Goal: Find specific page/section: Find specific page/section

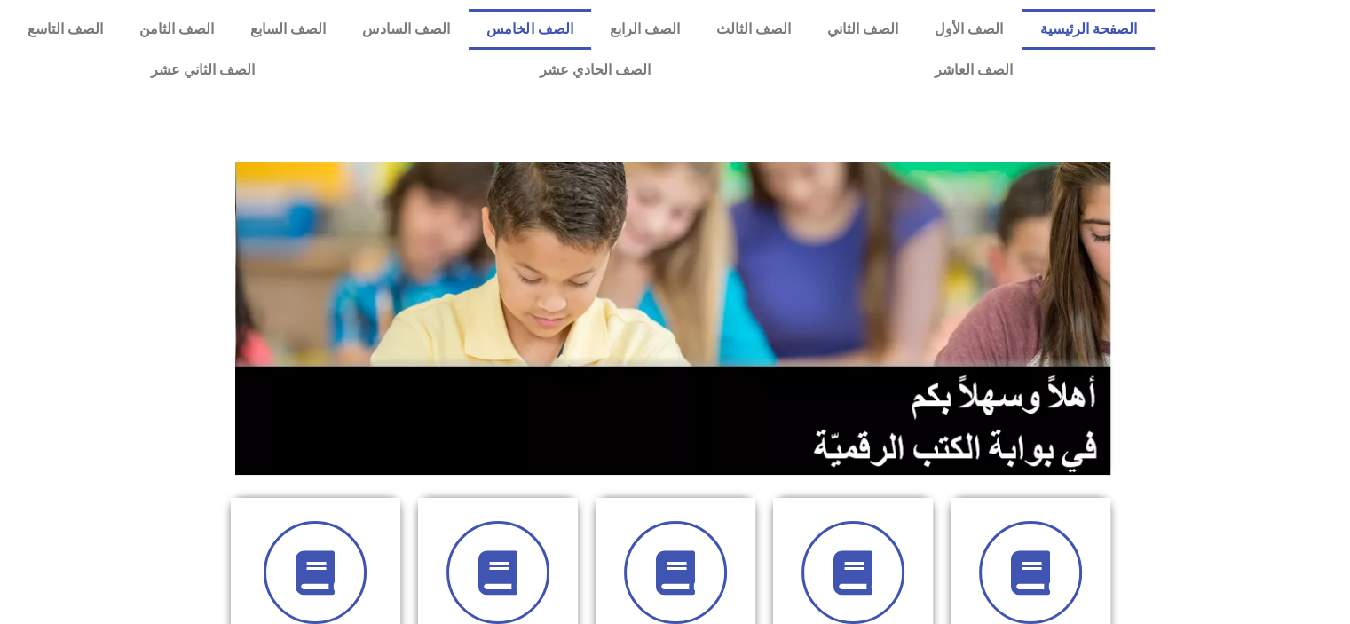
click at [578, 28] on link "الصف الخامس" at bounding box center [530, 29] width 122 height 41
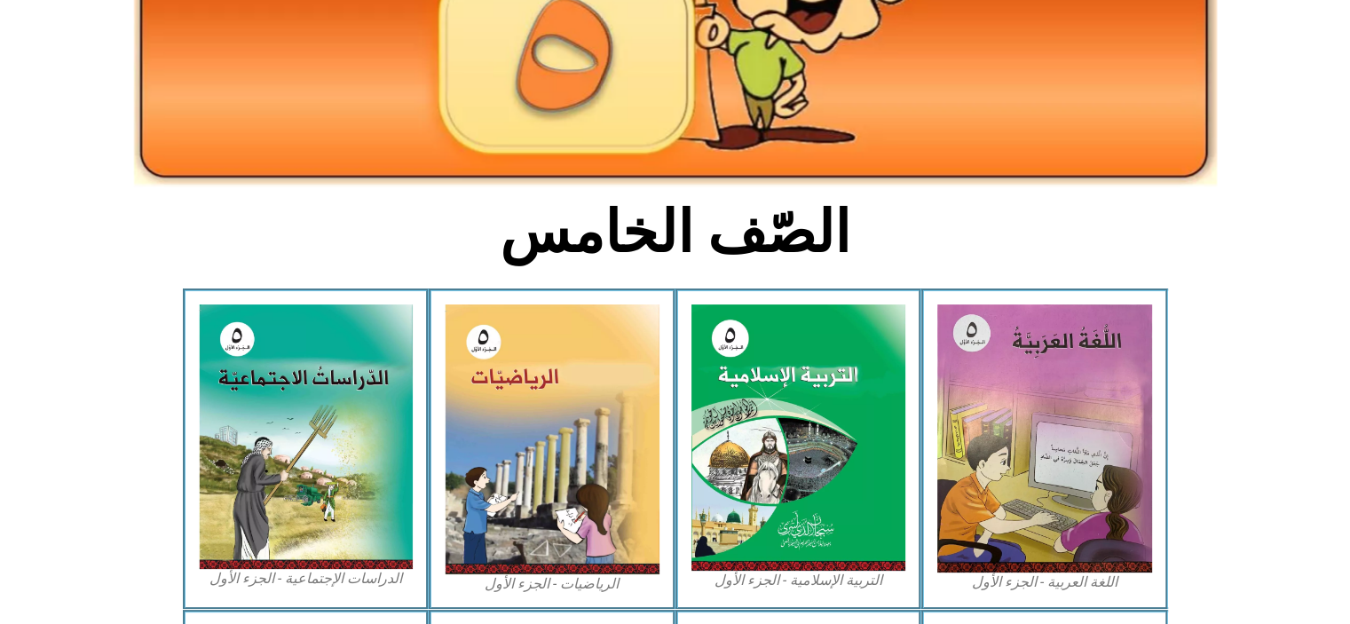
scroll to position [273, 0]
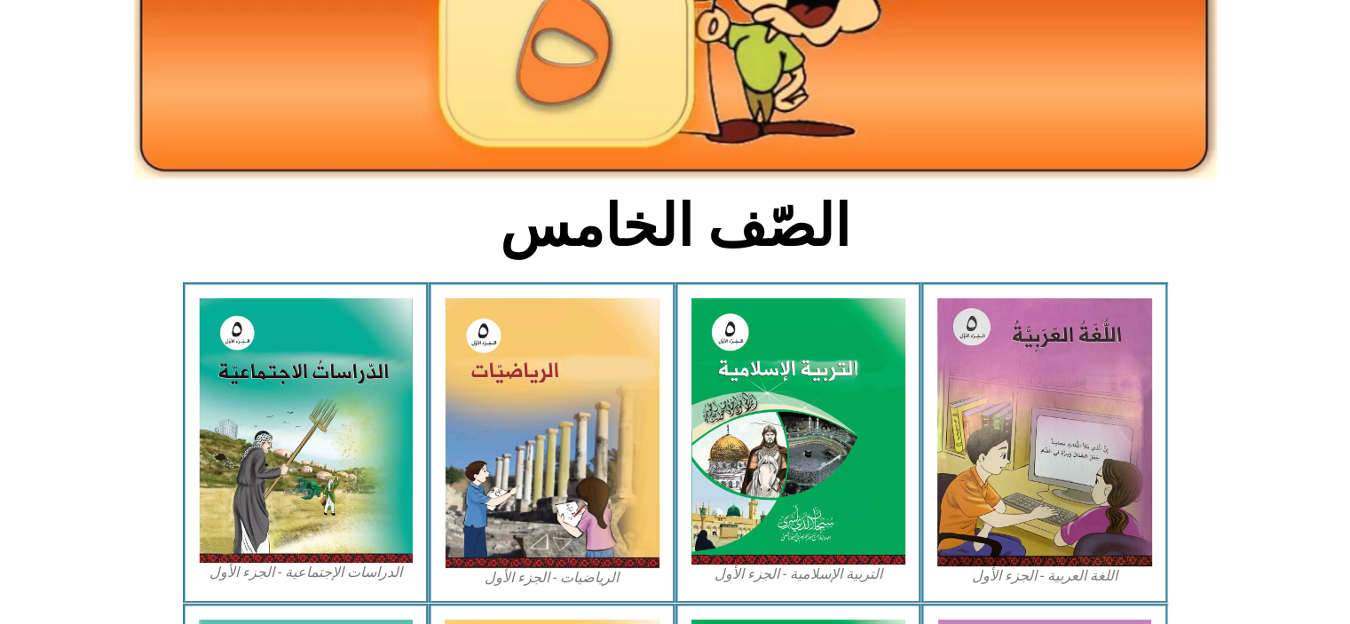
click at [589, 444] on img at bounding box center [552, 433] width 215 height 270
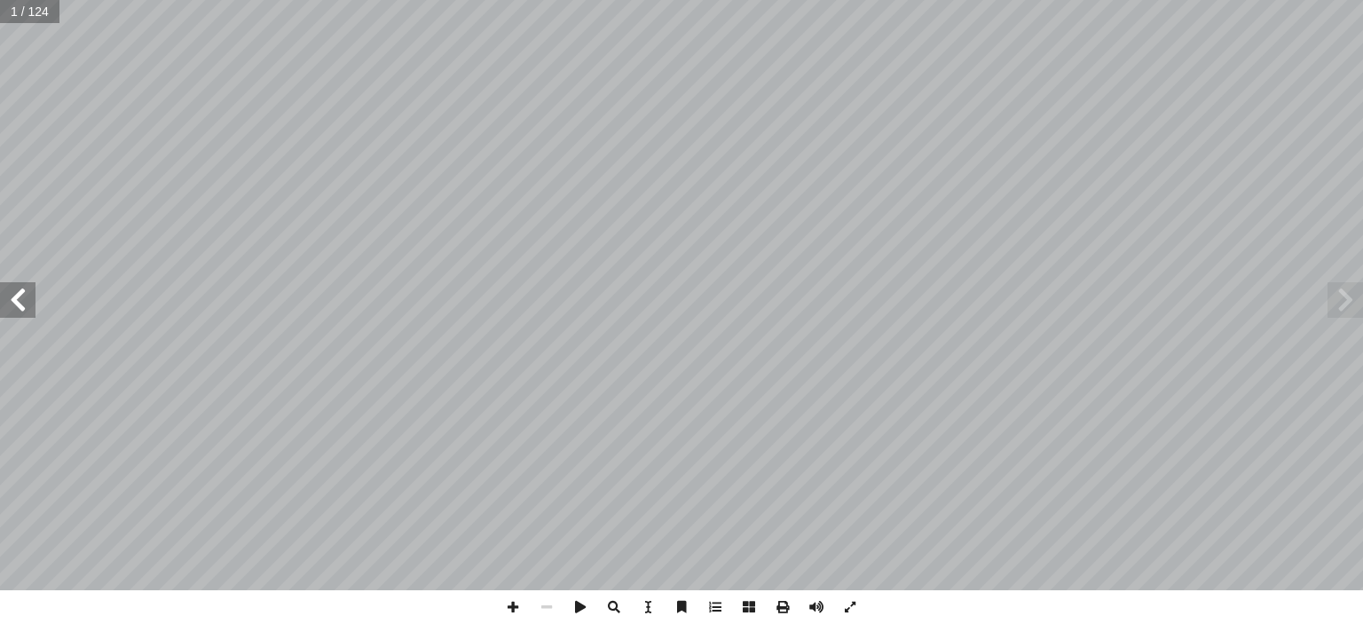
click at [28, 306] on span at bounding box center [18, 300] width 36 height 36
click at [32, 296] on span at bounding box center [18, 300] width 36 height 36
click at [27, 306] on span at bounding box center [18, 300] width 36 height 36
click at [16, 314] on span at bounding box center [18, 300] width 36 height 36
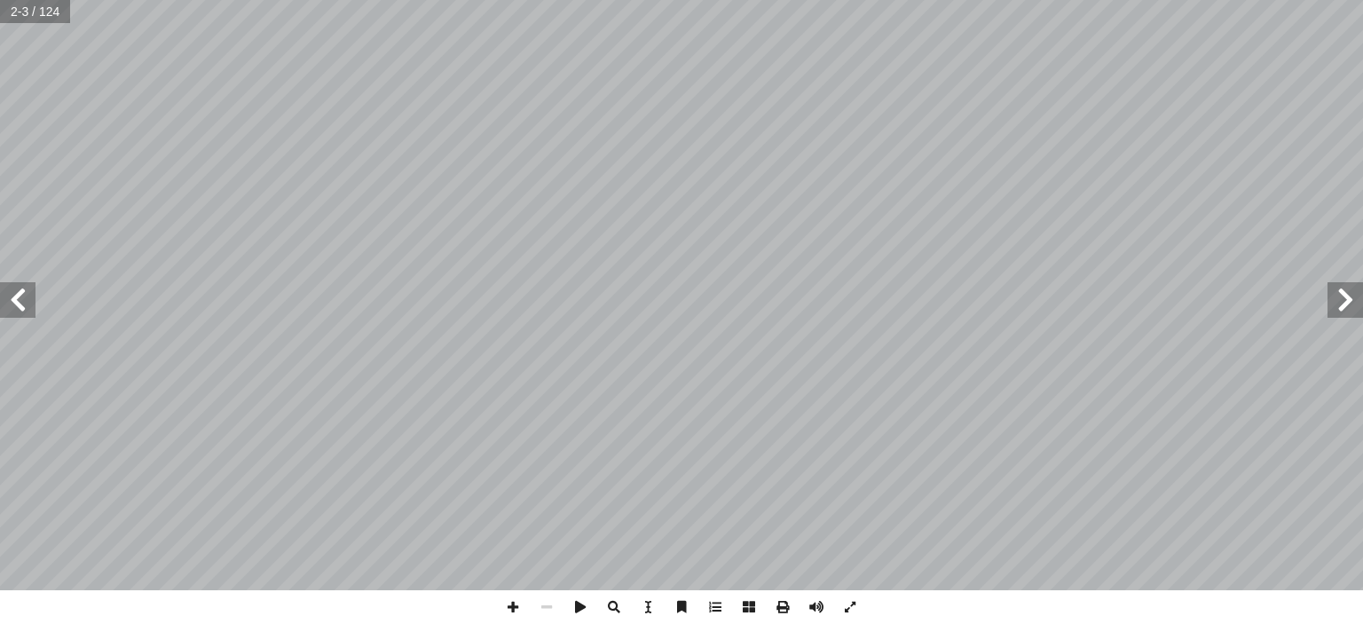
click at [24, 307] on span at bounding box center [18, 300] width 36 height 36
click at [18, 312] on span at bounding box center [18, 300] width 36 height 36
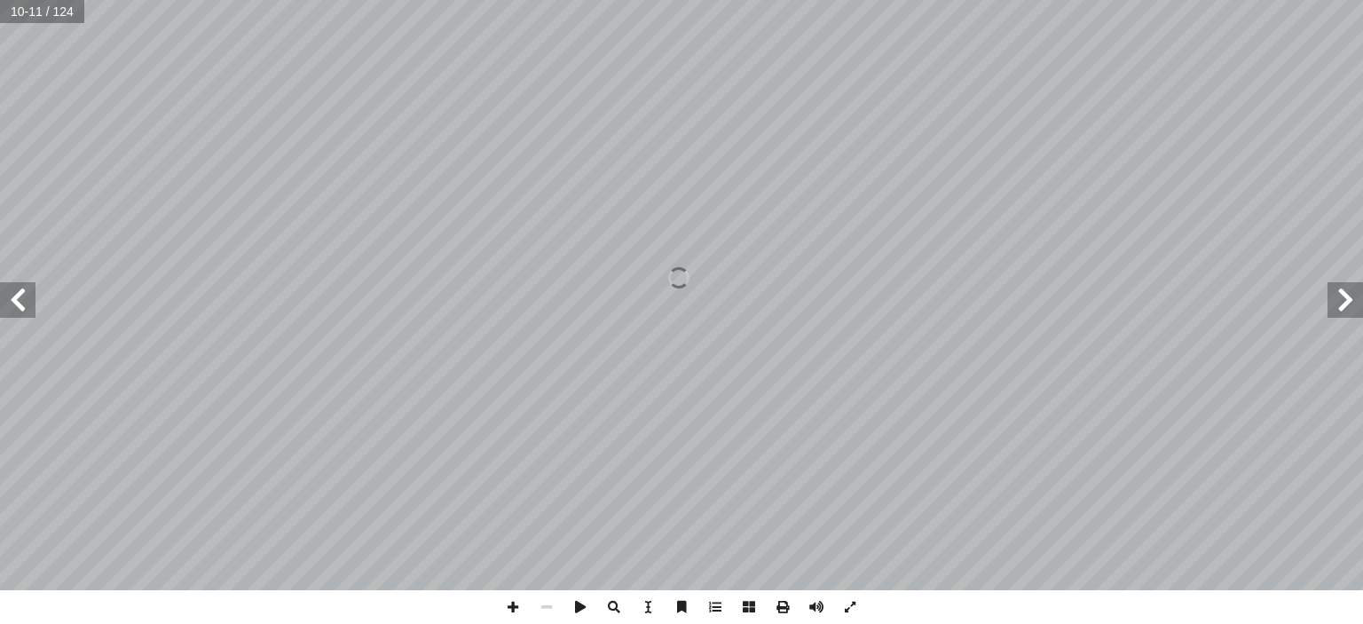
click at [30, 306] on span at bounding box center [18, 300] width 36 height 36
click at [32, 298] on span at bounding box center [18, 300] width 36 height 36
click at [18, 301] on span at bounding box center [18, 300] width 36 height 36
click at [18, 307] on span at bounding box center [18, 300] width 36 height 36
click at [21, 306] on span at bounding box center [18, 300] width 36 height 36
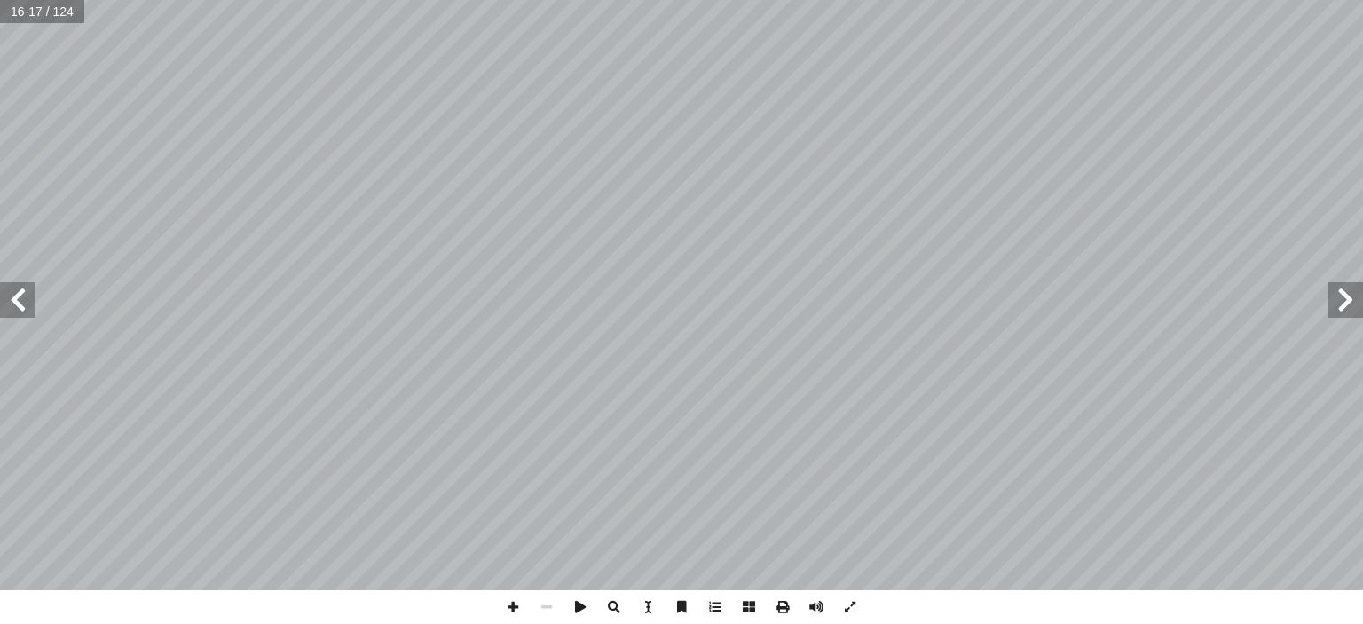
click at [30, 300] on span at bounding box center [18, 300] width 36 height 36
click at [22, 301] on span at bounding box center [18, 300] width 36 height 36
click at [1344, 298] on span at bounding box center [1346, 300] width 36 height 36
click at [30, 304] on span at bounding box center [18, 300] width 36 height 36
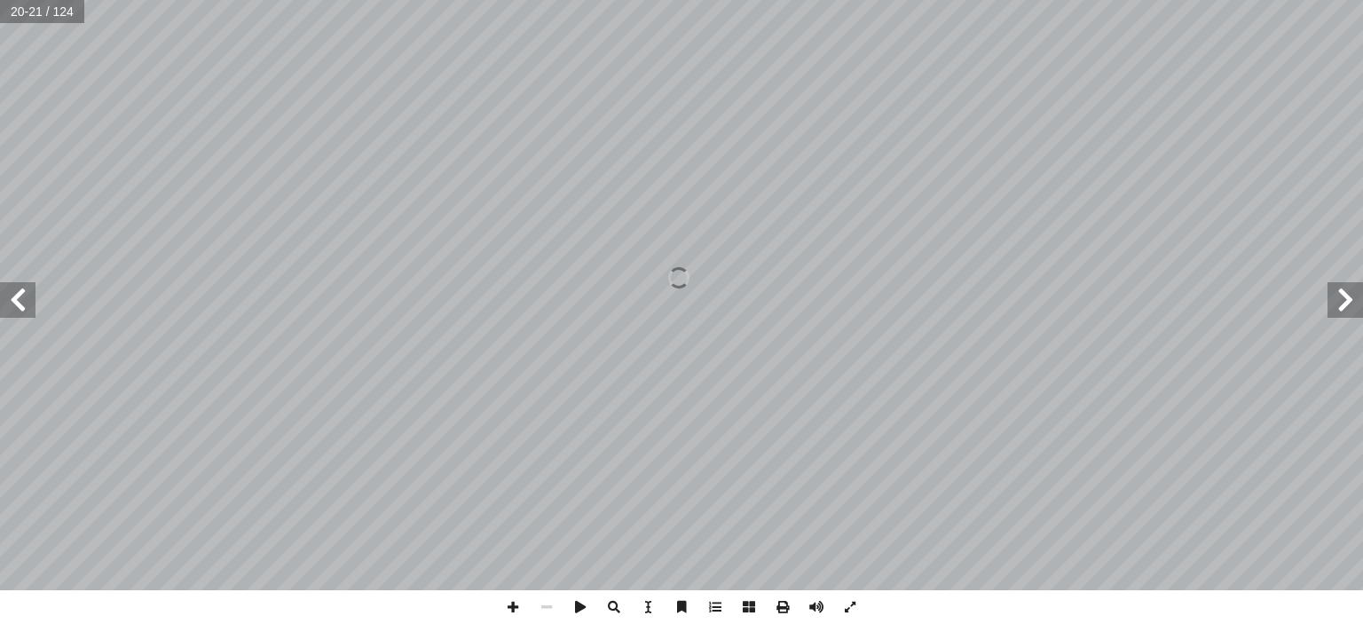
click at [18, 301] on span at bounding box center [18, 300] width 36 height 36
click at [22, 297] on span at bounding box center [18, 300] width 36 height 36
click at [18, 296] on span at bounding box center [18, 300] width 36 height 36
